Goal: Information Seeking & Learning: Learn about a topic

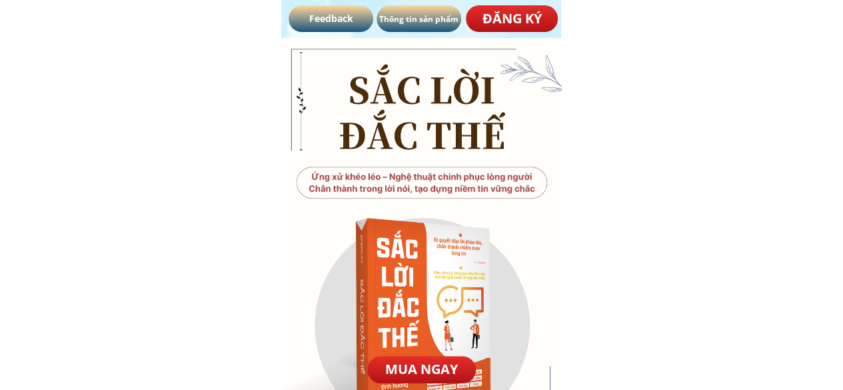
click at [532, 135] on div at bounding box center [422, 286] width 280 height 497
click at [302, 179] on div at bounding box center [422, 286] width 280 height 497
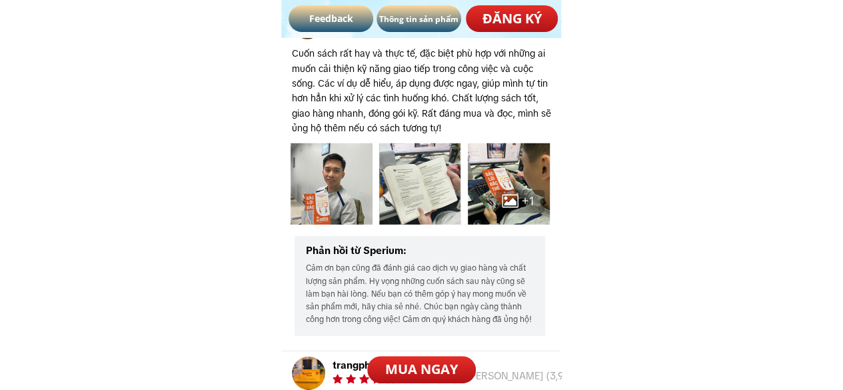
scroll to position [6962, 0]
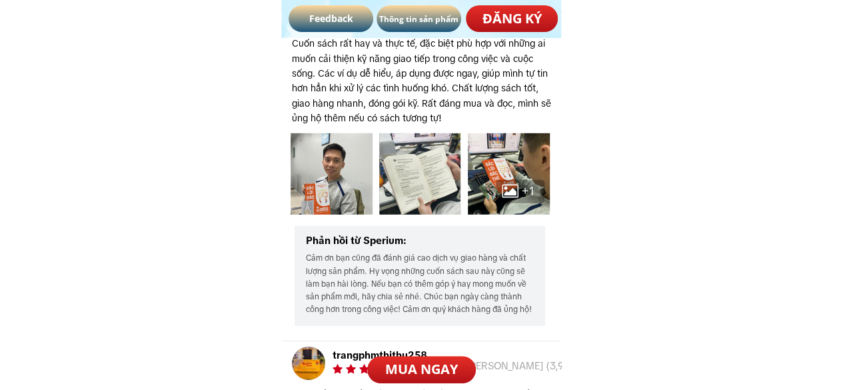
click at [371, 176] on div at bounding box center [331, 174] width 82 height 82
click at [354, 182] on div at bounding box center [331, 174] width 82 height 82
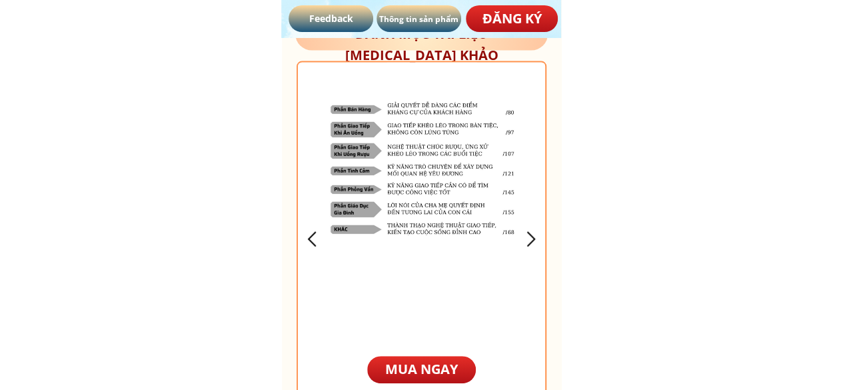
scroll to position [3959, 0]
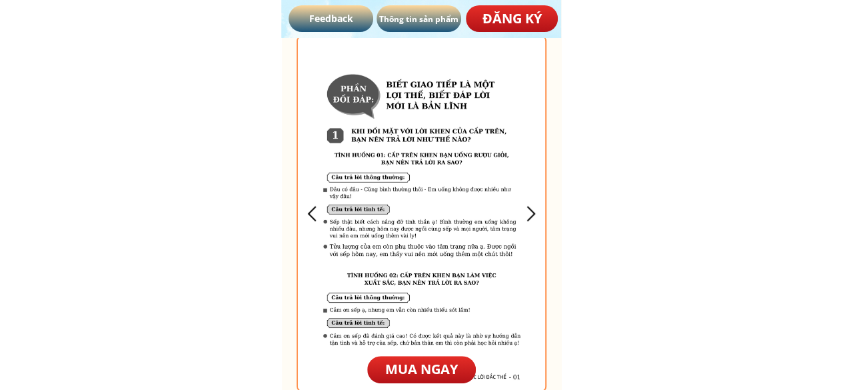
click at [308, 214] on div at bounding box center [312, 213] width 22 height 22
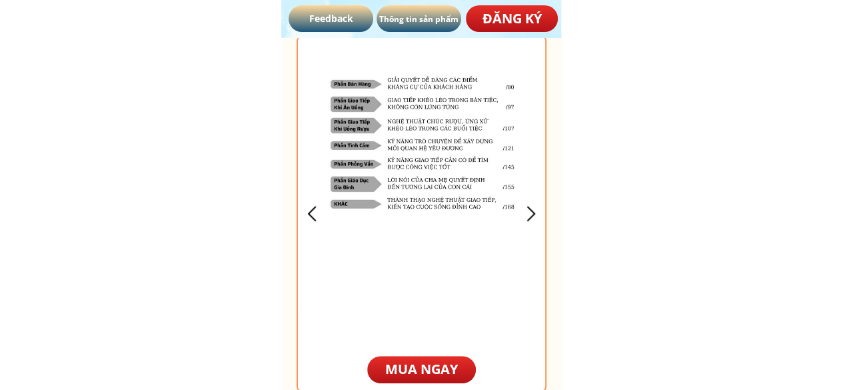
click at [308, 214] on div at bounding box center [312, 213] width 22 height 22
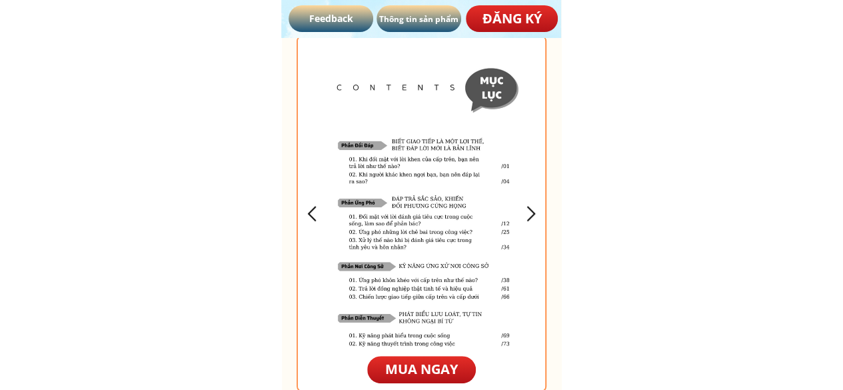
click at [308, 214] on div at bounding box center [312, 213] width 22 height 22
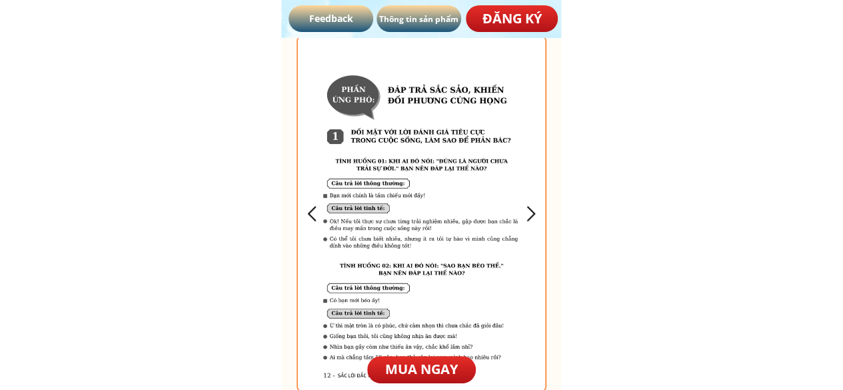
click at [529, 214] on div at bounding box center [531, 213] width 22 height 22
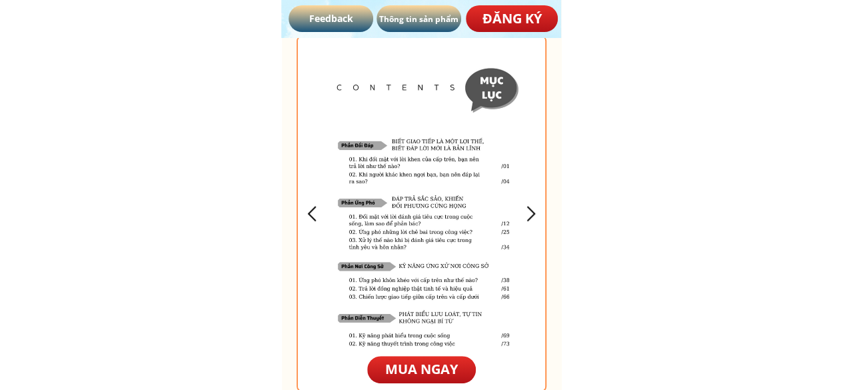
click at [529, 214] on div at bounding box center [531, 213] width 22 height 22
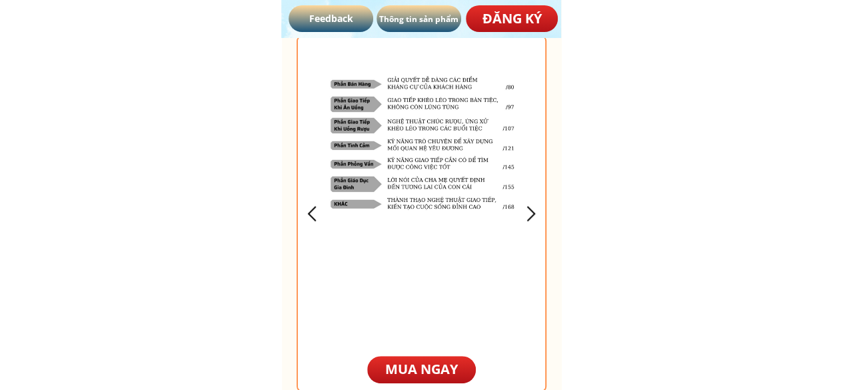
click at [529, 214] on div at bounding box center [531, 213] width 22 height 22
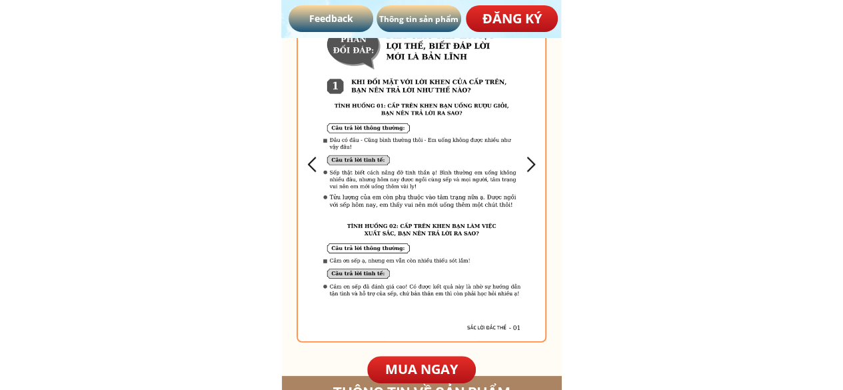
scroll to position [4012, 0]
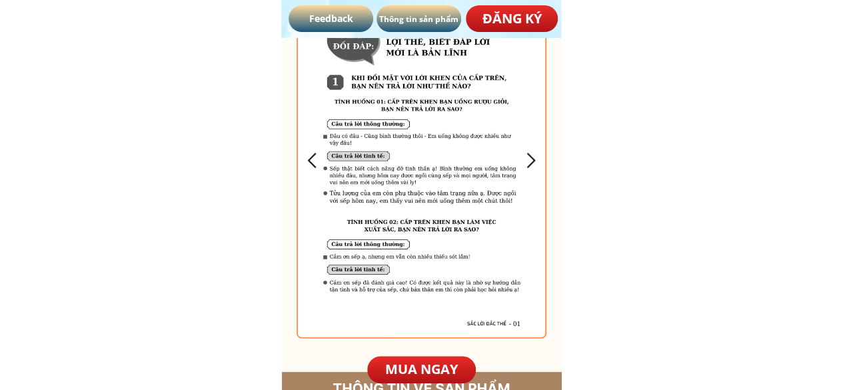
click at [526, 137] on div at bounding box center [422, 160] width 248 height 353
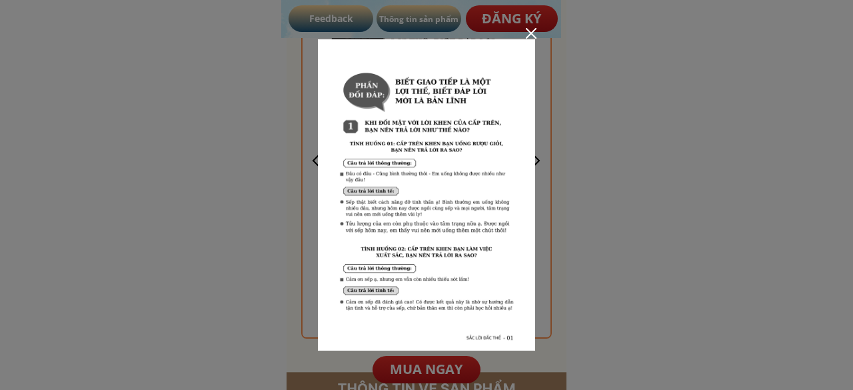
click at [530, 31] on div at bounding box center [531, 33] width 11 height 11
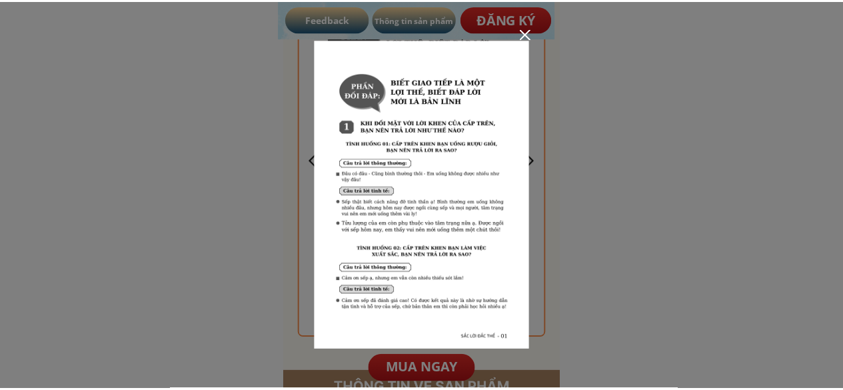
scroll to position [4012, 0]
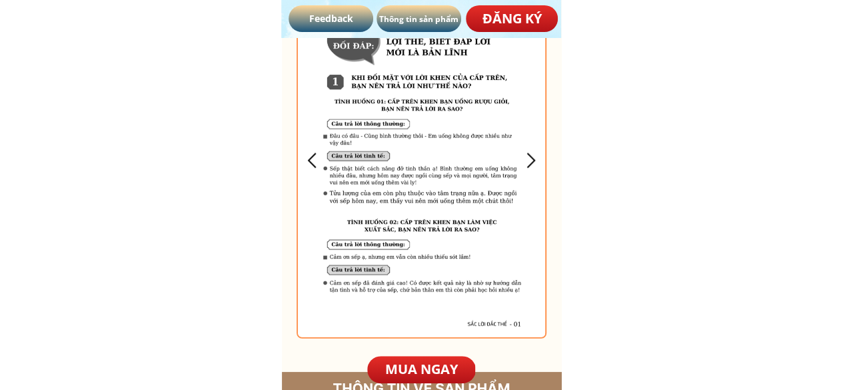
click at [530, 164] on div at bounding box center [531, 160] width 22 height 22
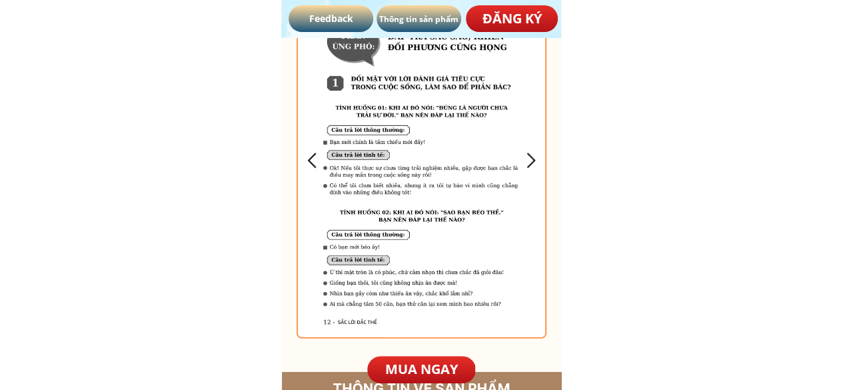
scroll to position [3986, 0]
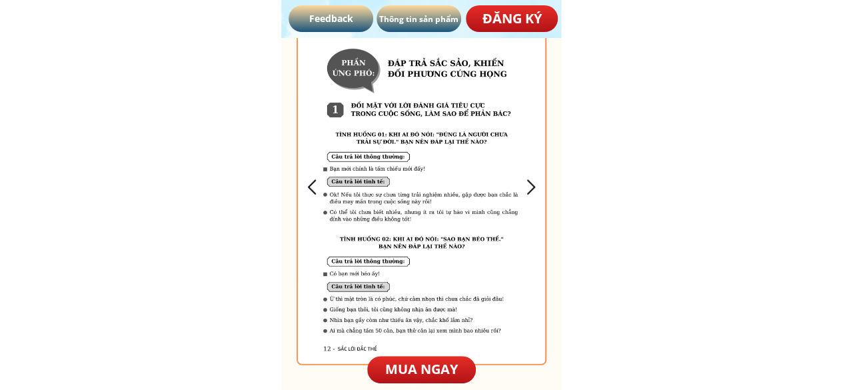
click at [524, 182] on div at bounding box center [531, 187] width 22 height 22
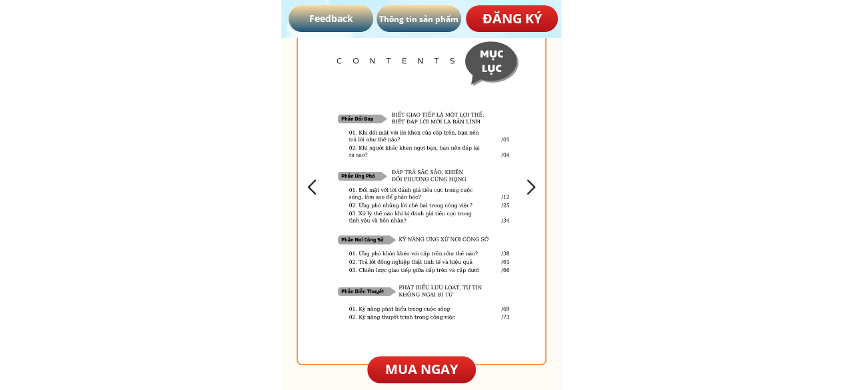
click at [524, 182] on div at bounding box center [531, 187] width 22 height 22
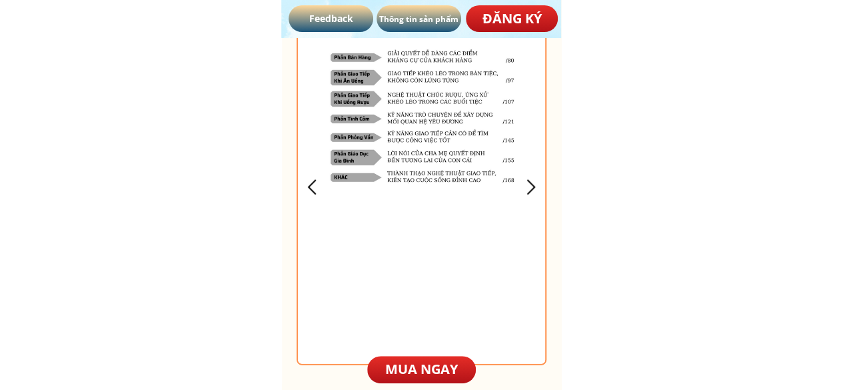
click at [524, 182] on div at bounding box center [531, 187] width 22 height 22
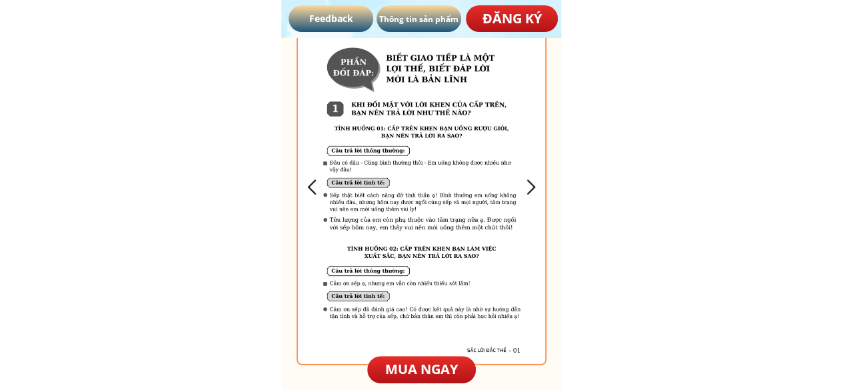
click at [524, 182] on div at bounding box center [531, 187] width 22 height 22
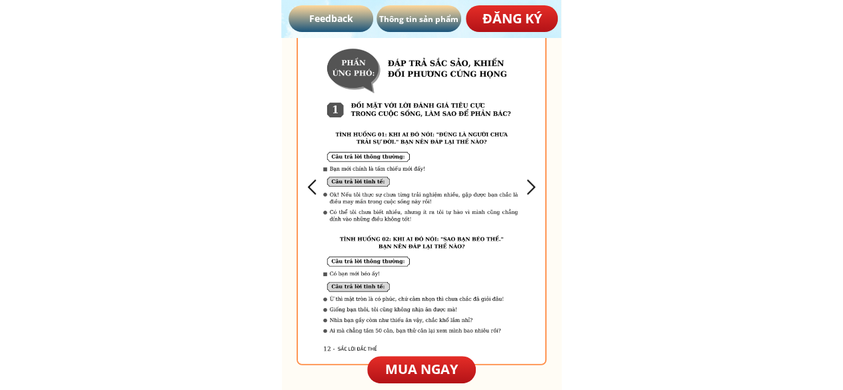
click at [524, 182] on div at bounding box center [531, 187] width 22 height 22
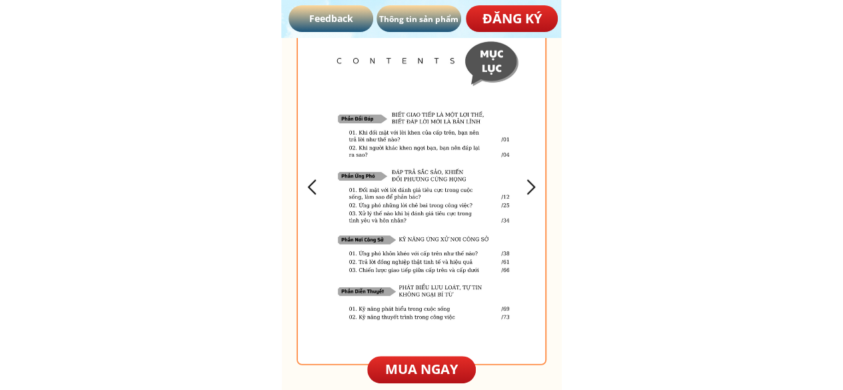
click at [524, 182] on div at bounding box center [531, 187] width 22 height 22
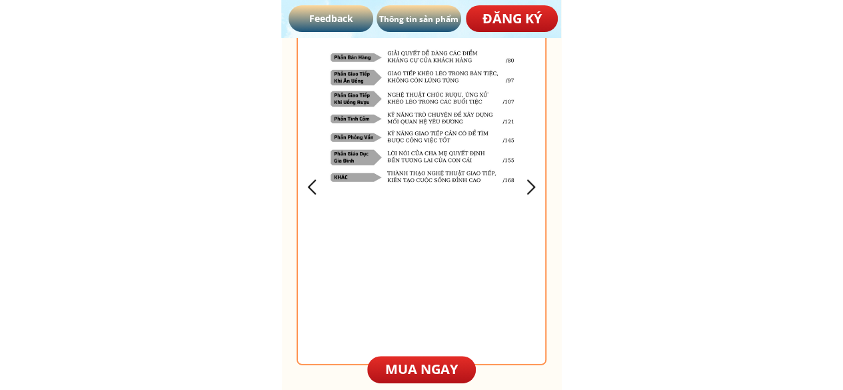
click at [655, 208] on body "**********" at bounding box center [421, 64] width 843 height 8101
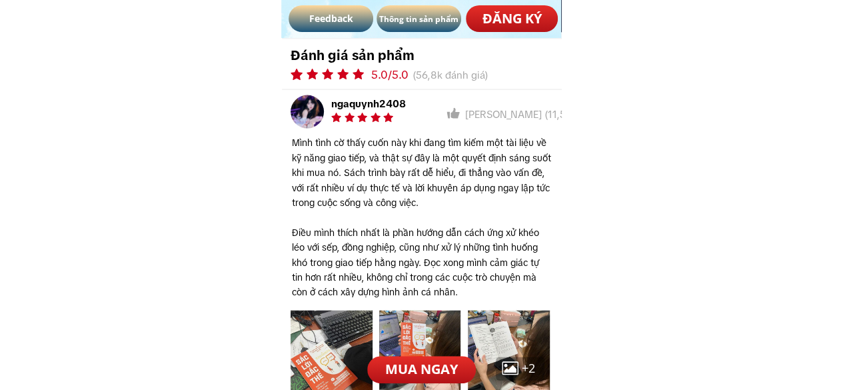
scroll to position [6437, 0]
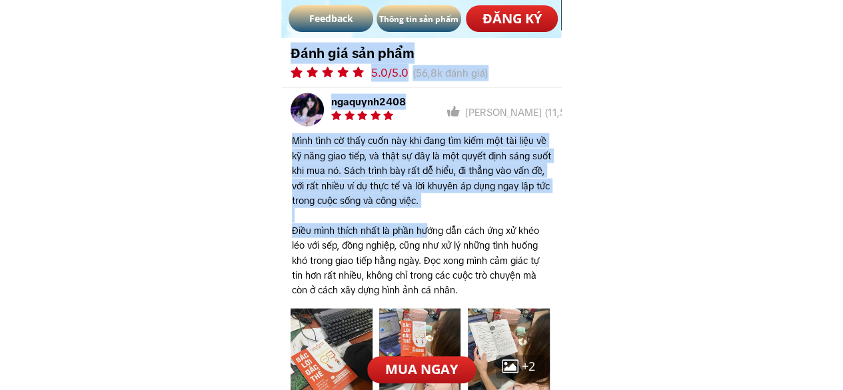
drag, startPoint x: 289, startPoint y: 143, endPoint x: 426, endPoint y: 232, distance: 163.1
click at [426, 232] on h3 "Mình tình cờ thấy cuốn này khi đang tìm kiếm một tài liệu về kỹ năng giao tiếp,…" at bounding box center [422, 215] width 260 height 164
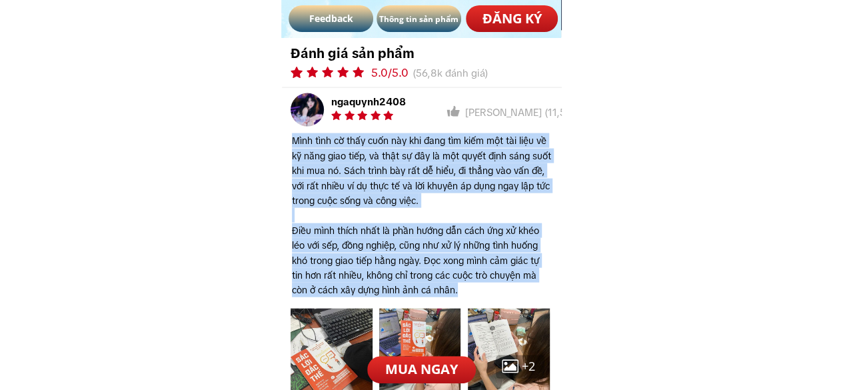
drag, startPoint x: 294, startPoint y: 141, endPoint x: 468, endPoint y: 296, distance: 233.0
click at [468, 296] on h3 "Mình tình cờ thấy cuốn này khi đang tìm kiếm một tài liệu về kỹ năng giao tiếp,…" at bounding box center [422, 215] width 260 height 164
copy h3 "Mình tình cờ thấy cuốn này khi đang tìm kiếm một tài liệu về kỹ năng giao tiếp,…"
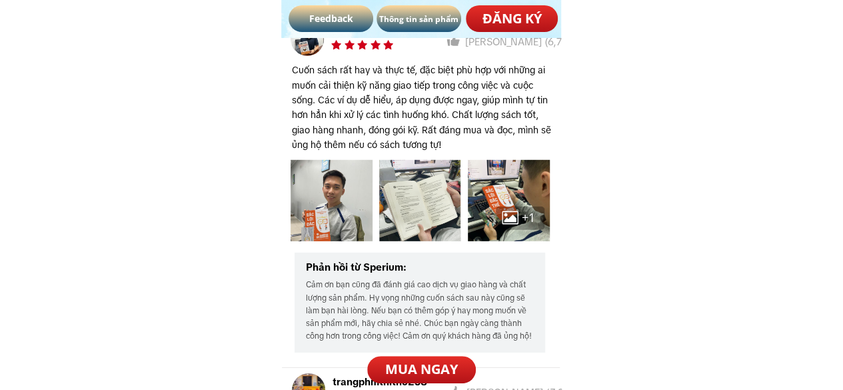
scroll to position [6916, 0]
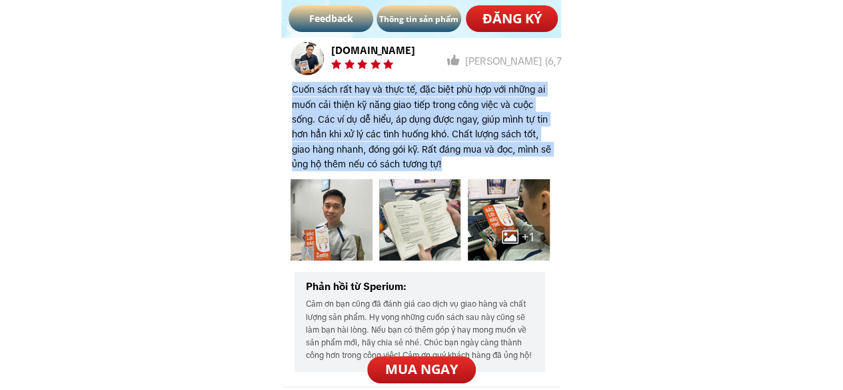
drag, startPoint x: 291, startPoint y: 91, endPoint x: 458, endPoint y: 158, distance: 180.0
click at [458, 158] on h3 "Cuốn sách rất hay và thực tế, đặc biệt phù hợp với những ai muốn cải thiện kỹ n…" at bounding box center [422, 126] width 260 height 89
copy h3 "Cuốn sách rất hay và thực tế, đặc biệt phù hợp với những ai muốn cải thiện kỹ n…"
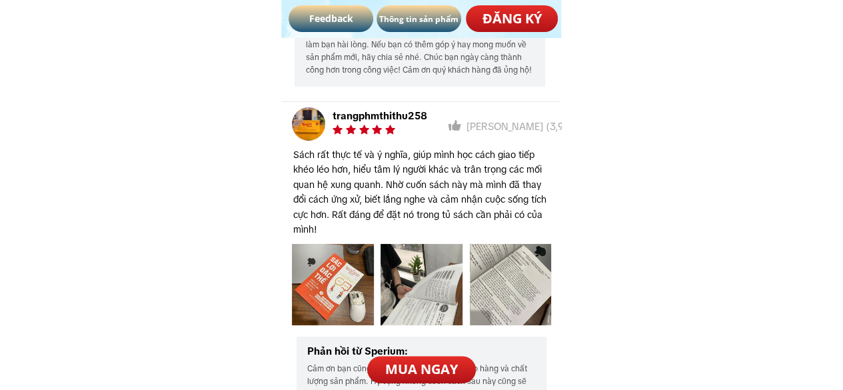
scroll to position [7236, 0]
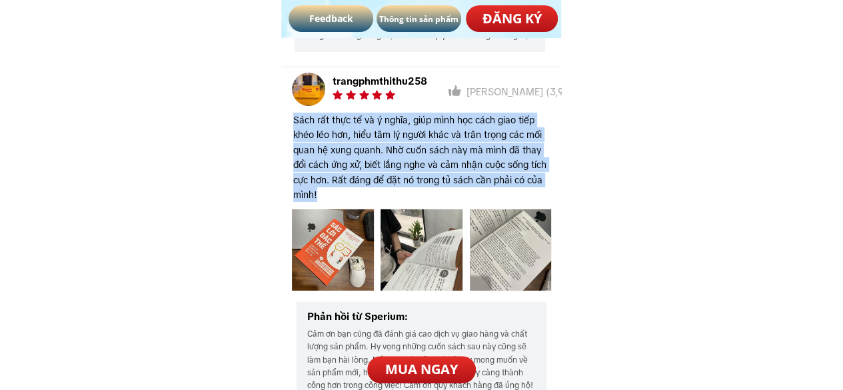
drag, startPoint x: 294, startPoint y: 121, endPoint x: 320, endPoint y: 192, distance: 76.5
click at [320, 192] on h3 "Sách rất thực tế và ý nghĩa, giúp mình học cách giao tiếp khéo léo hơn, hiểu tâ…" at bounding box center [423, 157] width 260 height 89
copy h3 "Sách rất thực tế và ý nghĩa, giúp mình học cách giao tiếp khéo léo hơn, hiểu tâ…"
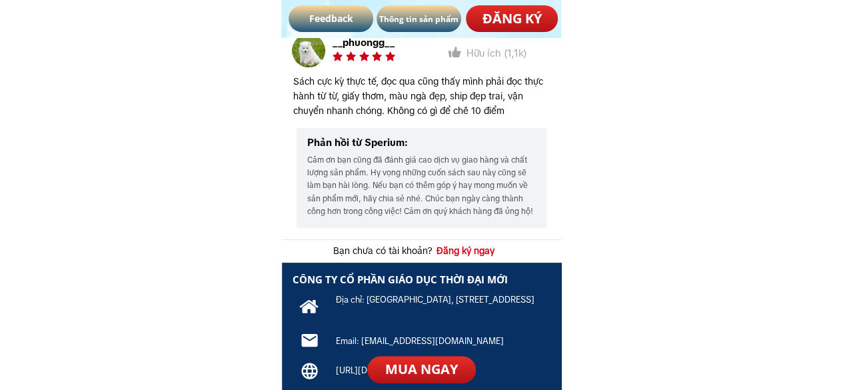
scroll to position [7636, 0]
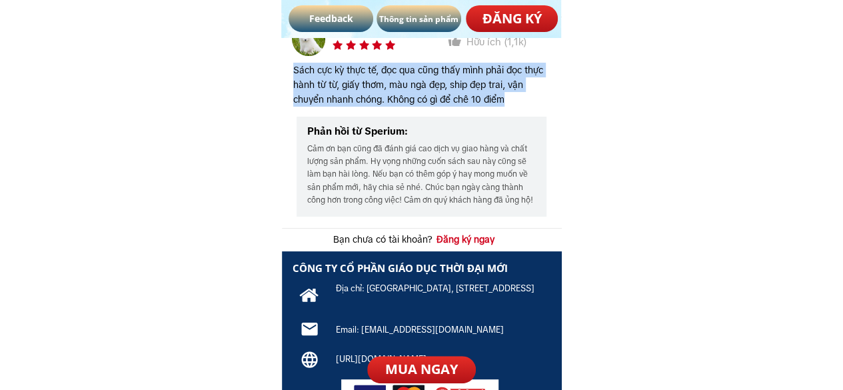
drag, startPoint x: 294, startPoint y: 68, endPoint x: 512, endPoint y: 94, distance: 218.7
click at [512, 94] on h3 "Sách cực kỳ thực tế, đọc qua cũng thấy mình phải đọc thực hành từ từ, giấy thơm…" at bounding box center [423, 85] width 260 height 45
copy h3 "Sách cực kỳ thực tế, đọc qua cũng thấy mình phải đọc thực hành từ từ, giấy thơm…"
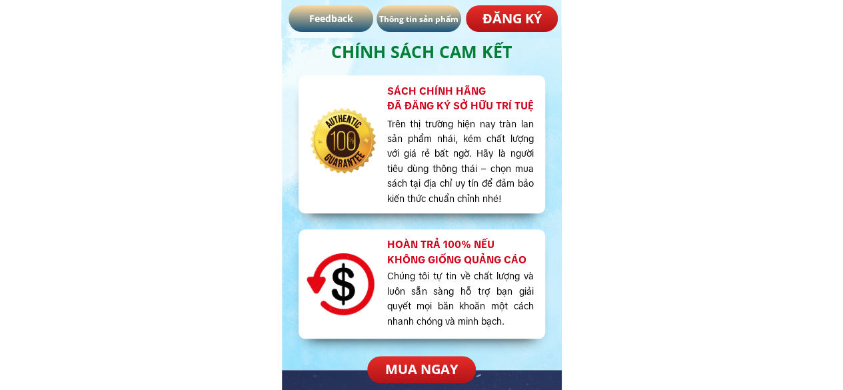
scroll to position [5590, 0]
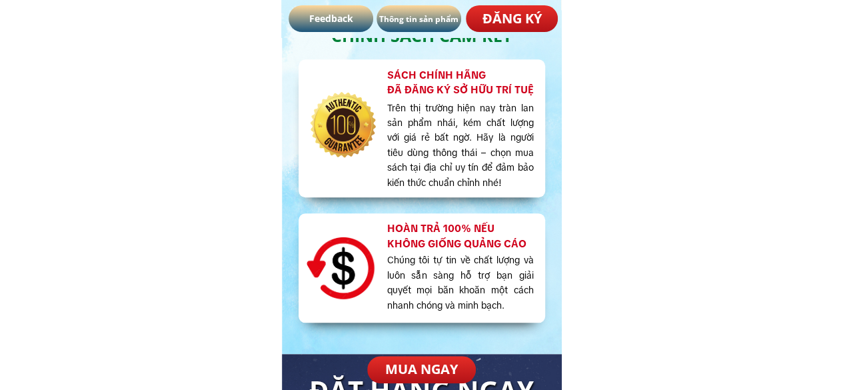
drag, startPoint x: 382, startPoint y: 107, endPoint x: 380, endPoint y: 89, distance: 17.5
click at [380, 89] on div at bounding box center [340, 131] width 92 height 92
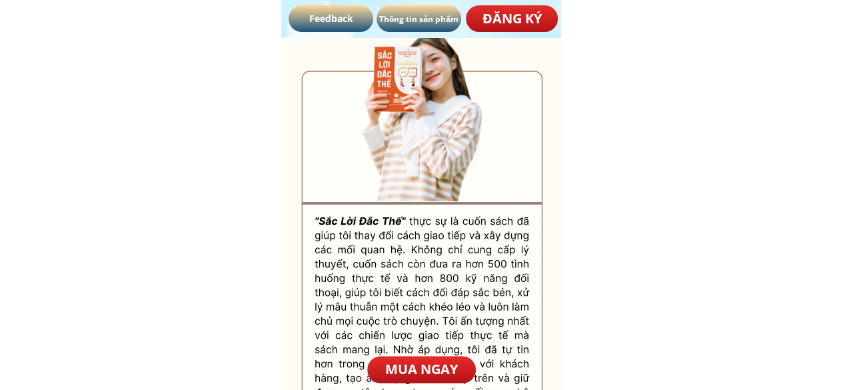
scroll to position [4577, 0]
drag, startPoint x: 314, startPoint y: 219, endPoint x: 387, endPoint y: 310, distance: 116.1
click at [387, 310] on div at bounding box center [422, 277] width 280 height 497
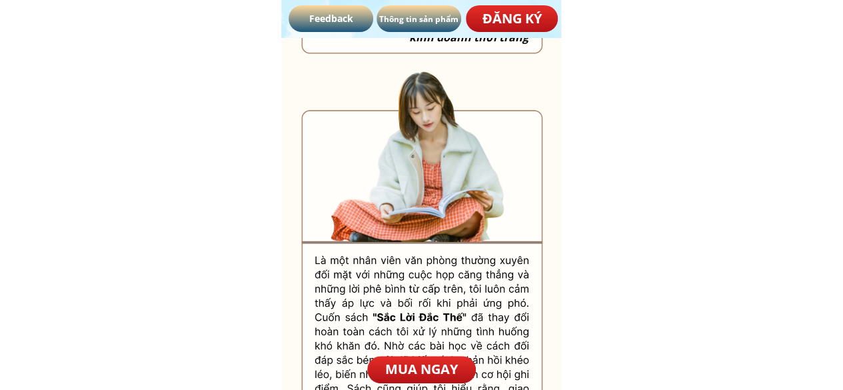
scroll to position [4977, 0]
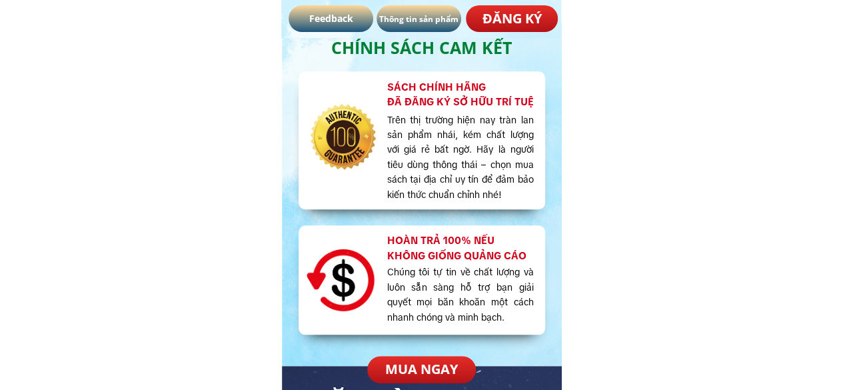
scroll to position [5590, 0]
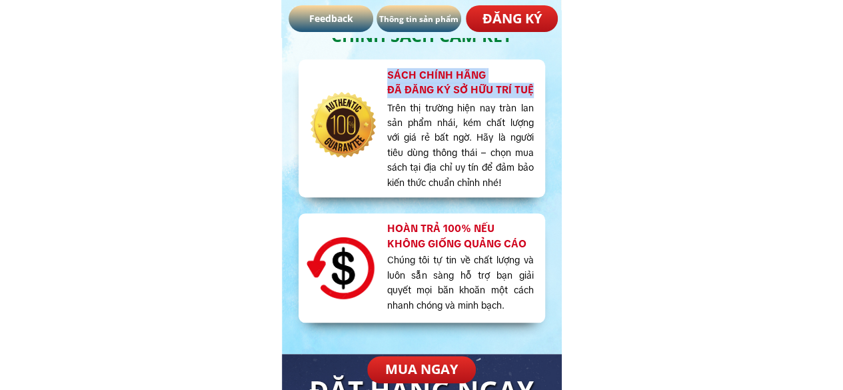
drag, startPoint x: 389, startPoint y: 75, endPoint x: 536, endPoint y: 87, distance: 147.7
click at [536, 87] on h3 "Sách chính hãng đã đăng ký sở hữu trí tuệ" at bounding box center [462, 83] width 151 height 30
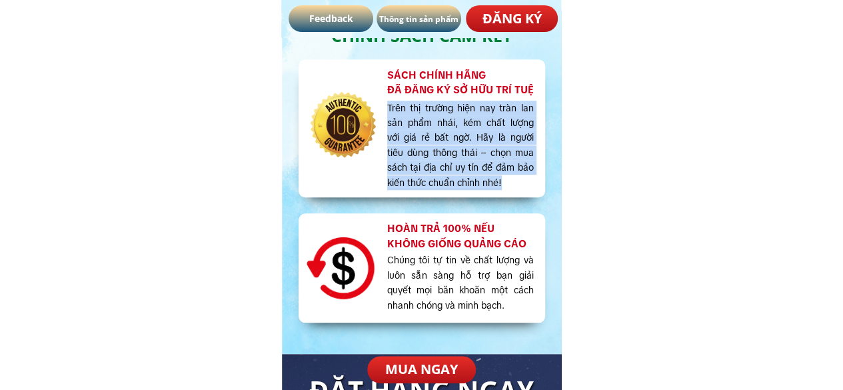
drag, startPoint x: 388, startPoint y: 107, endPoint x: 517, endPoint y: 188, distance: 152.6
click at [517, 188] on h3 "Trên thị trường hiện nay tràn lan sản phẩm nhái, kém chất lượng với giá rẻ bất …" at bounding box center [460, 145] width 147 height 89
copy h3 "Trên thị trường hiện nay tràn lan sản phẩm nhái, kém chất lượng với giá rẻ bất …"
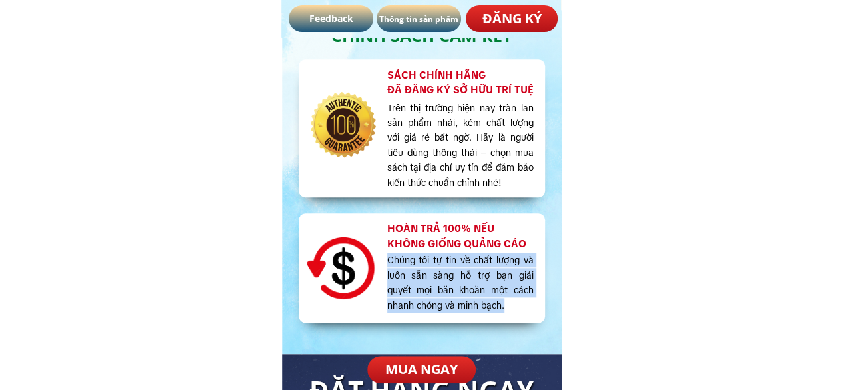
drag, startPoint x: 386, startPoint y: 259, endPoint x: 514, endPoint y: 302, distance: 135.0
click at [514, 302] on h3 "Chúng tôi tự tin về chất lượng và luôn sẵn sàng hỗ trợ bạn giải quyết mọi băn k…" at bounding box center [460, 282] width 147 height 60
copy h3 "Chúng tôi tự tin về chất lượng và luôn sẵn sàng hỗ trợ bạn giải quyết mọi băn k…"
